Goal: Task Accomplishment & Management: Use online tool/utility

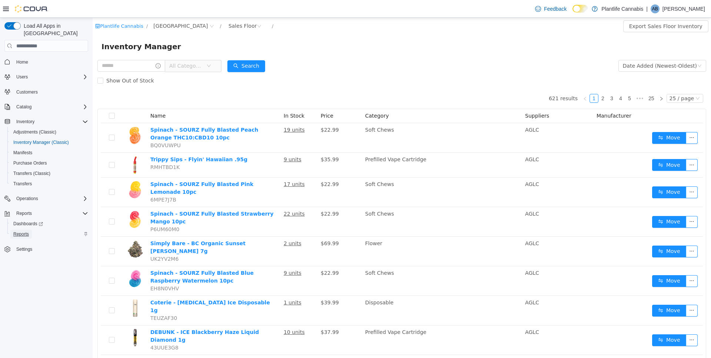
click at [19, 231] on span "Reports" at bounding box center [21, 234] width 16 height 6
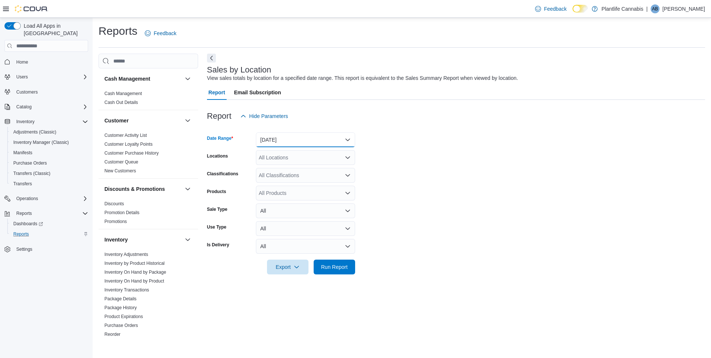
click at [300, 146] on button "[DATE]" at bounding box center [305, 140] width 99 height 15
click at [291, 173] on span "[DATE]" at bounding box center [310, 169] width 84 height 9
click at [296, 158] on div "All Locations" at bounding box center [305, 157] width 99 height 15
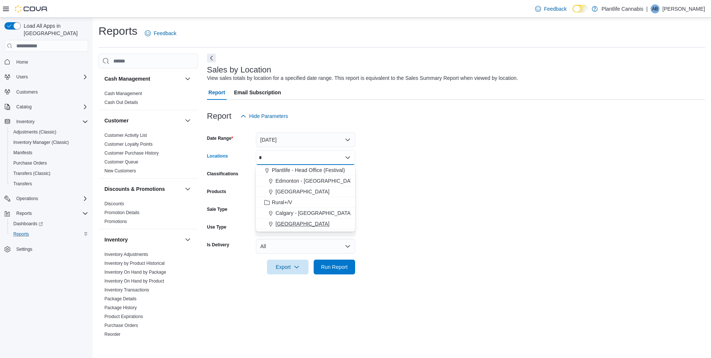
type input "*"
drag, startPoint x: 330, startPoint y: 225, endPoint x: 400, endPoint y: 213, distance: 71.0
click at [330, 225] on span "[GEOGRAPHIC_DATA]" at bounding box center [302, 223] width 54 height 7
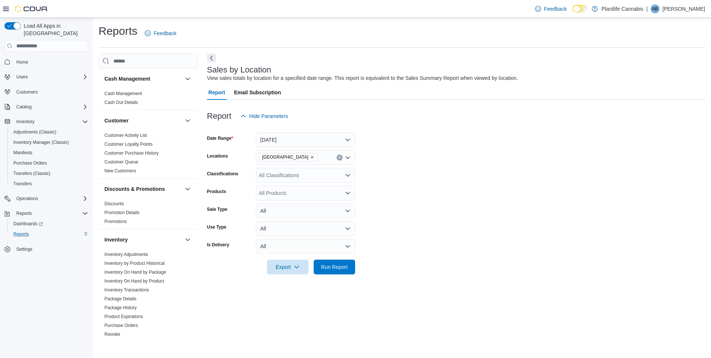
drag, startPoint x: 422, startPoint y: 208, endPoint x: 372, endPoint y: 263, distance: 73.9
click at [421, 213] on form "Date Range [DATE] Locations [GEOGRAPHIC_DATA] - University District Classificat…" at bounding box center [456, 199] width 498 height 151
click at [327, 260] on span "Run Report" at bounding box center [334, 267] width 33 height 15
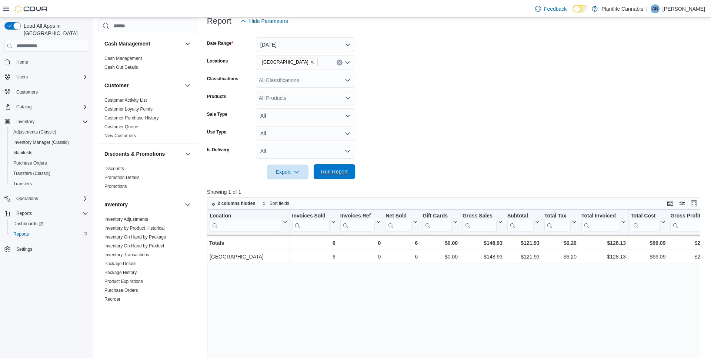
click at [337, 176] on span "Run Report" at bounding box center [334, 171] width 33 height 15
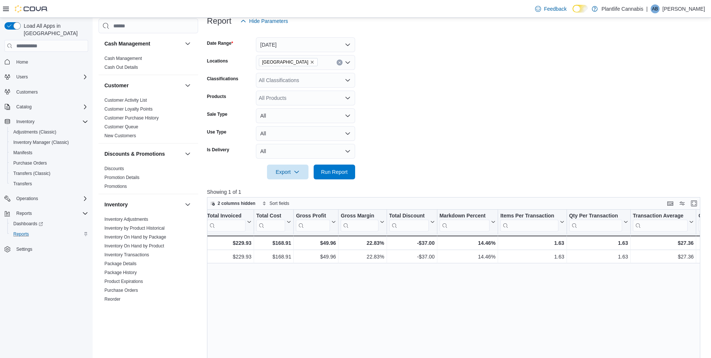
scroll to position [0, 381]
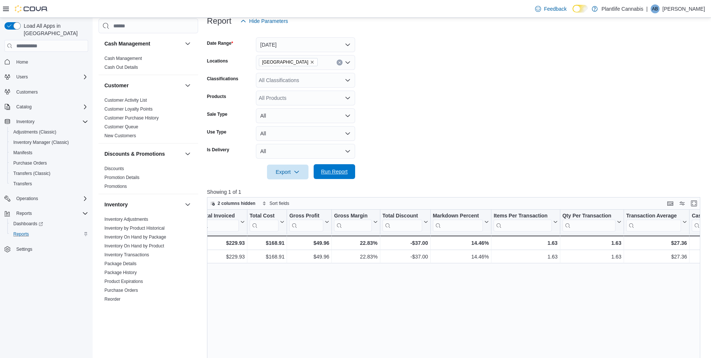
click at [327, 169] on span "Run Report" at bounding box center [334, 171] width 27 height 7
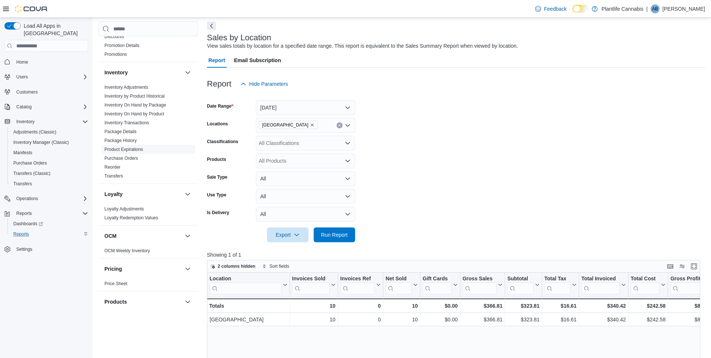
scroll to position [361, 0]
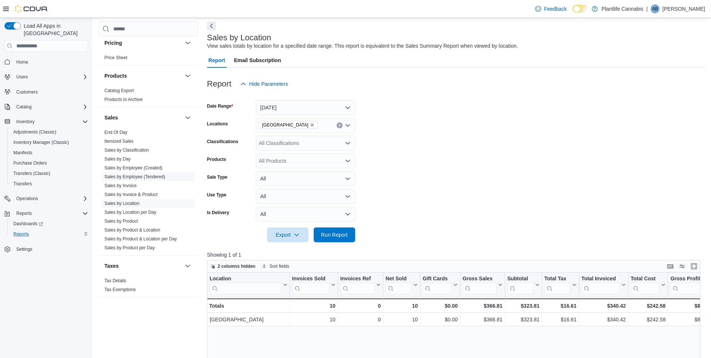
click at [161, 177] on link "Sales by Employee (Tendered)" at bounding box center [134, 176] width 61 height 5
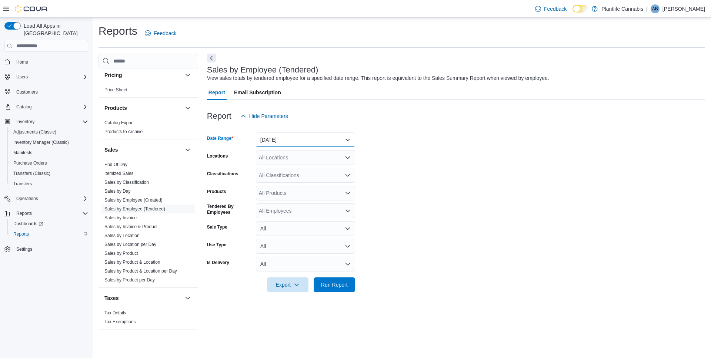
click at [281, 138] on button "[DATE]" at bounding box center [305, 140] width 99 height 15
click at [278, 170] on span "[DATE]" at bounding box center [310, 169] width 84 height 9
click at [287, 158] on div "All Locations" at bounding box center [305, 157] width 99 height 15
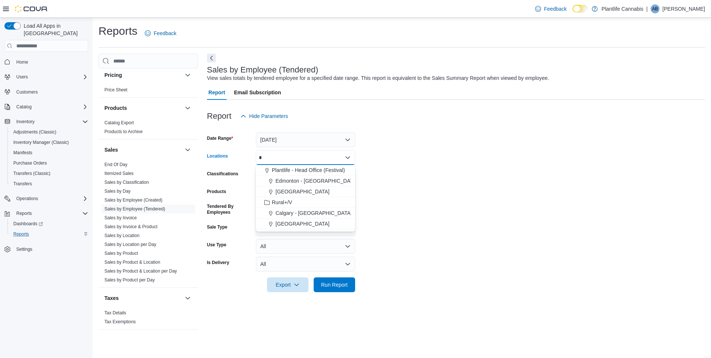
type input "*"
click at [330, 225] on span "[GEOGRAPHIC_DATA]" at bounding box center [302, 223] width 54 height 7
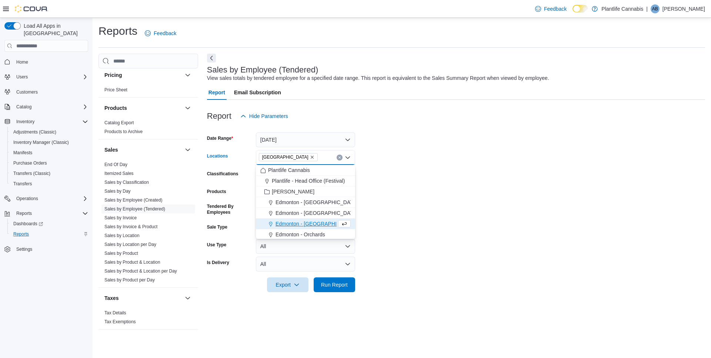
click at [493, 232] on form "Date Range [DATE] Locations [GEOGRAPHIC_DATA] - [GEOGRAPHIC_DATA] Combo box. Se…" at bounding box center [456, 208] width 498 height 169
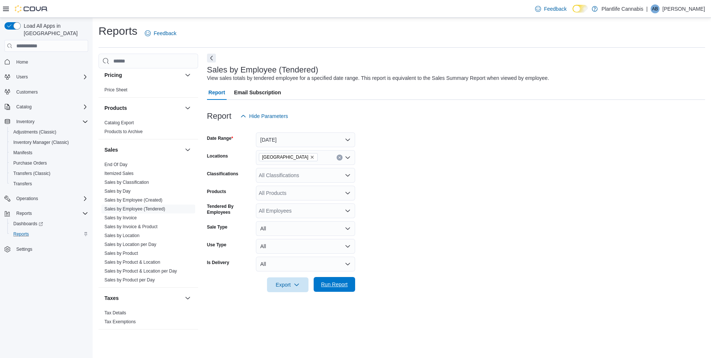
click at [328, 278] on span "Run Report" at bounding box center [334, 284] width 33 height 15
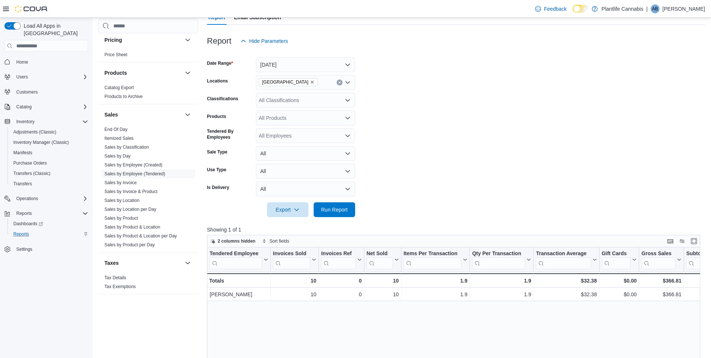
scroll to position [88, 0]
